Goal: Consume media (video, audio)

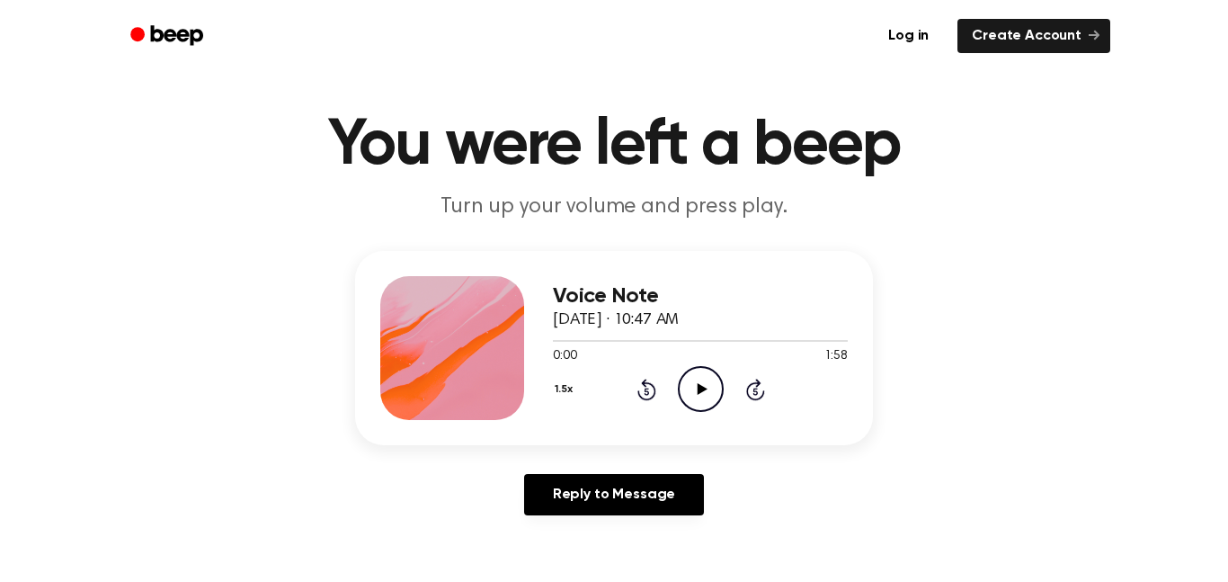
click at [547, 392] on div "Voice Note [DATE] · 10:47 AM 0:00 1:58 Your browser does not support the [objec…" at bounding box center [614, 348] width 518 height 194
click at [564, 392] on button "1.5x" at bounding box center [566, 389] width 26 height 31
drag, startPoint x: 116, startPoint y: 405, endPoint x: 181, endPoint y: 120, distance: 292.3
click at [181, 120] on main "You were left a beep Turn up your volume and press play. Voice Note [DATE] · 10…" at bounding box center [614, 523] width 1228 height 1109
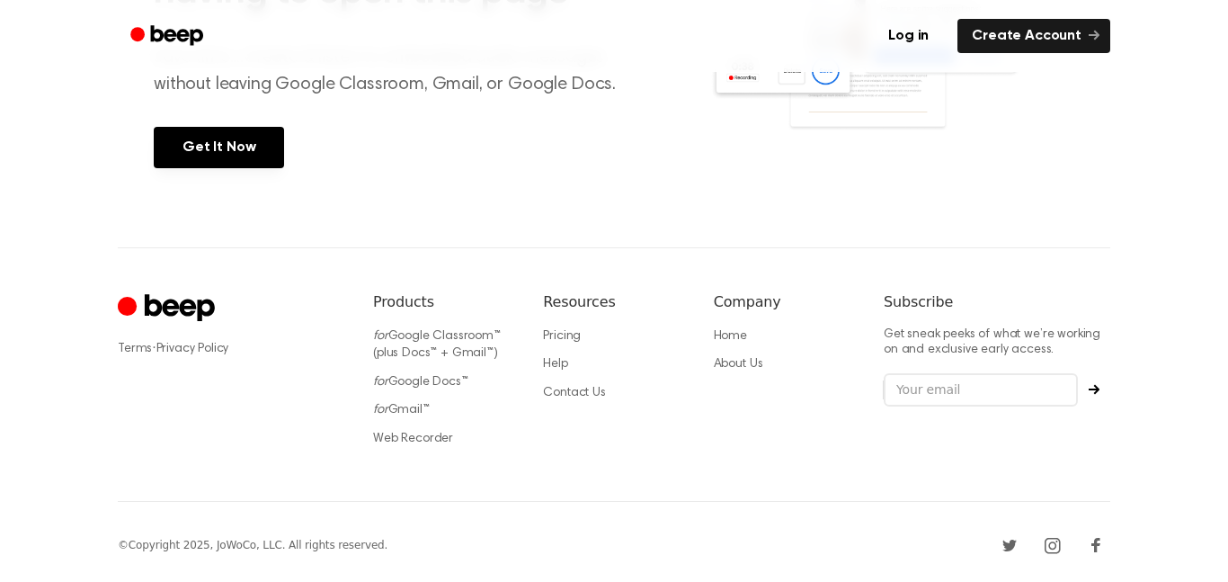
scroll to position [868, 0]
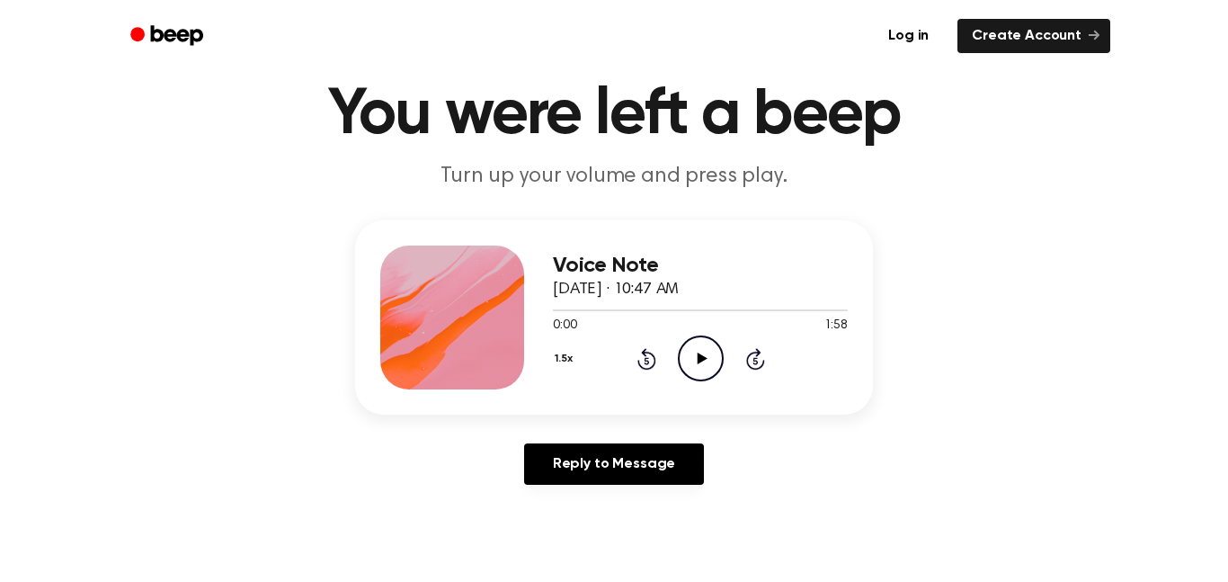
scroll to position [154, 0]
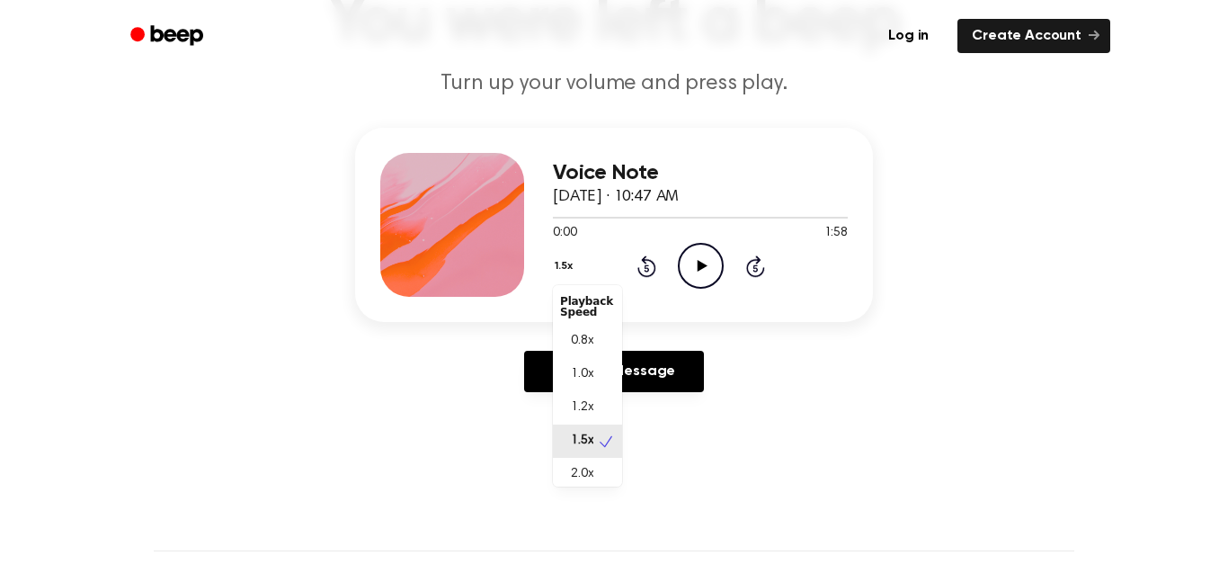
click at [566, 273] on button "1.5x" at bounding box center [566, 266] width 26 height 31
click at [566, 469] on div "2.0x" at bounding box center [576, 474] width 33 height 19
click at [692, 276] on icon "Play Audio" at bounding box center [701, 266] width 46 height 46
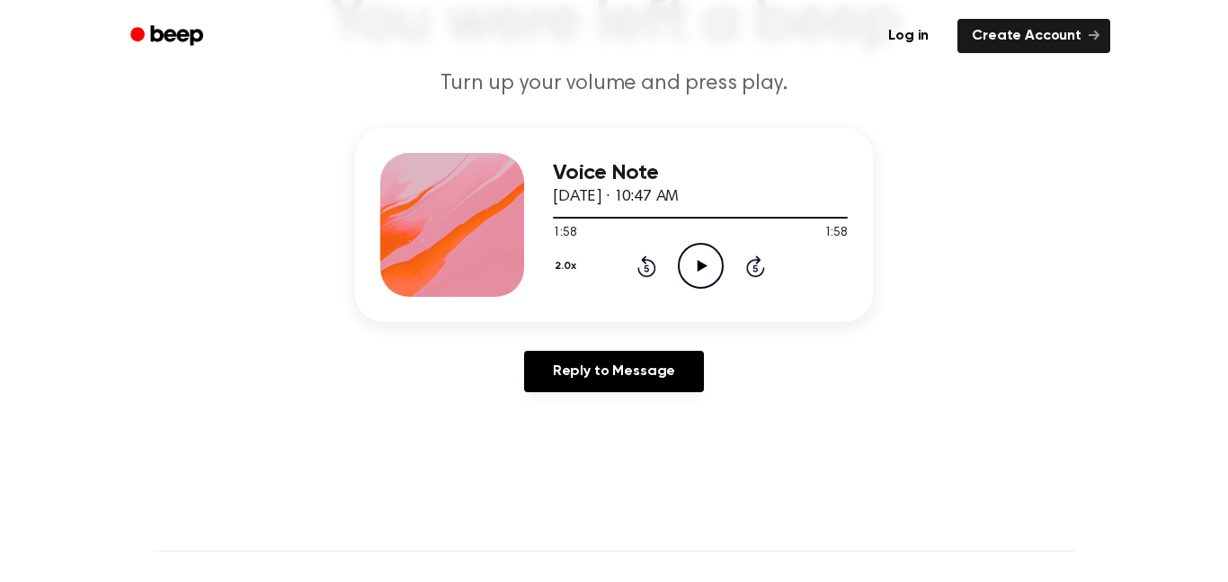
click at [666, 260] on div "2.0x Rewind 5 seconds Play Audio Skip 5 seconds" at bounding box center [700, 266] width 295 height 46
click at [660, 268] on div "2.0x Rewind 5 seconds Play Audio Skip 5 seconds" at bounding box center [700, 266] width 295 height 46
click at [645, 269] on icon "Rewind 5 seconds" at bounding box center [647, 265] width 20 height 23
click at [723, 254] on icon "Play Audio" at bounding box center [701, 266] width 46 height 46
click at [806, 414] on main "You were left a beep Turn up your volume and press play. Voice Note [DATE] · 10…" at bounding box center [614, 400] width 1228 height 1109
